Goal: Transaction & Acquisition: Purchase product/service

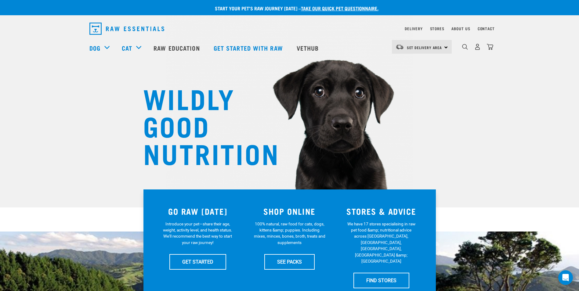
click at [411, 120] on img at bounding box center [289, 87] width 247 height 228
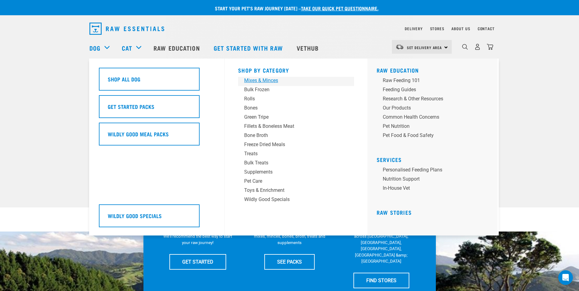
click at [263, 81] on div "Mixes & Minces" at bounding box center [291, 80] width 95 height 7
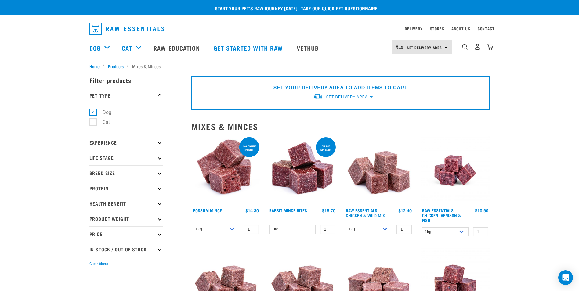
click at [160, 172] on icon at bounding box center [159, 172] width 3 height 3
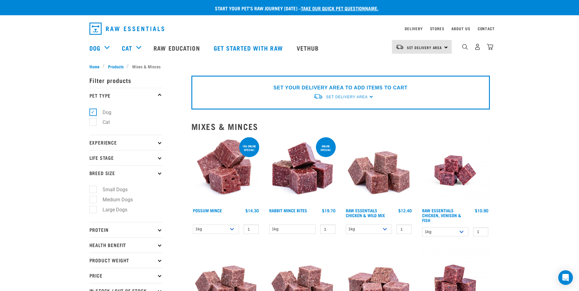
click at [122, 189] on label "Small Dogs" at bounding box center [111, 190] width 37 height 8
click at [93, 189] on input "Small Dogs" at bounding box center [91, 189] width 4 height 4
checkbox input "true"
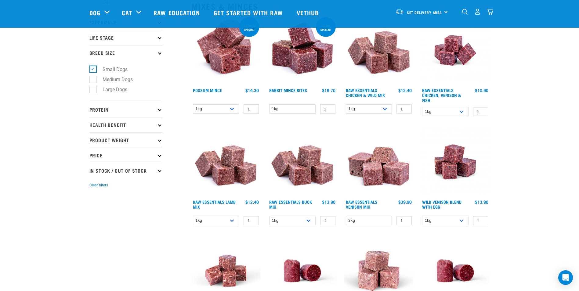
scroll to position [91, 0]
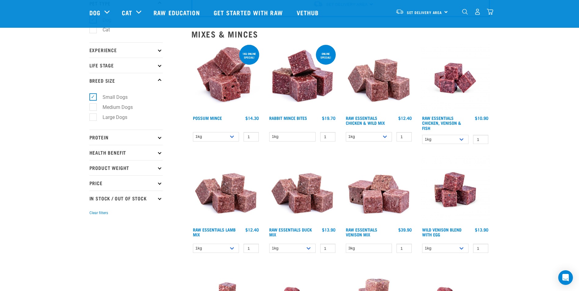
scroll to position [61, 0]
